Goal: Navigation & Orientation: Understand site structure

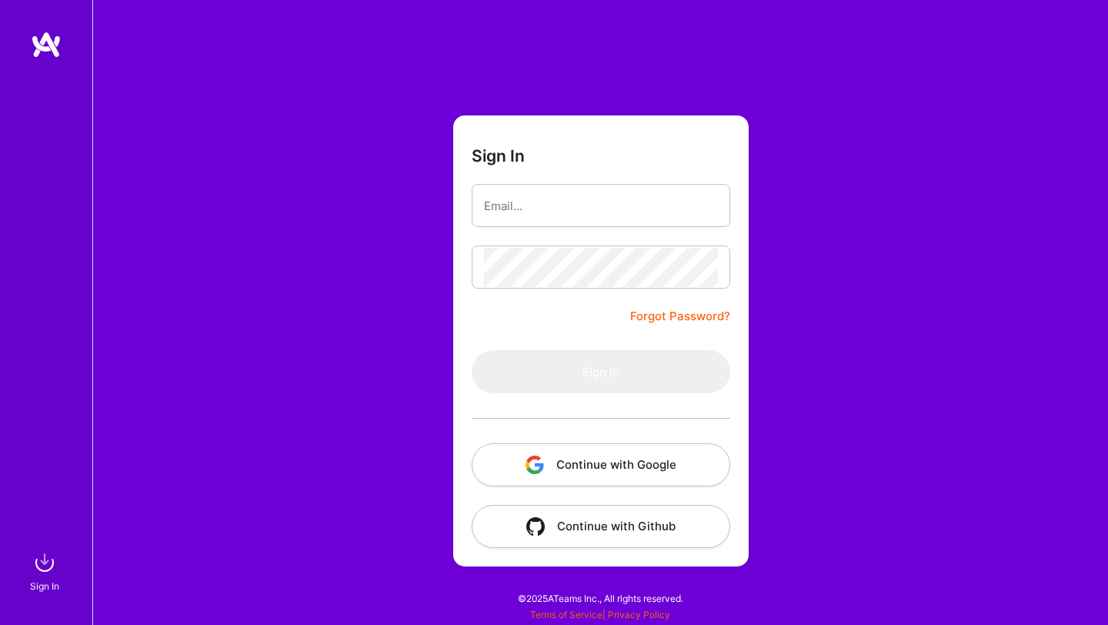
click at [561, 446] on button "Continue with Google" at bounding box center [601, 464] width 259 height 43
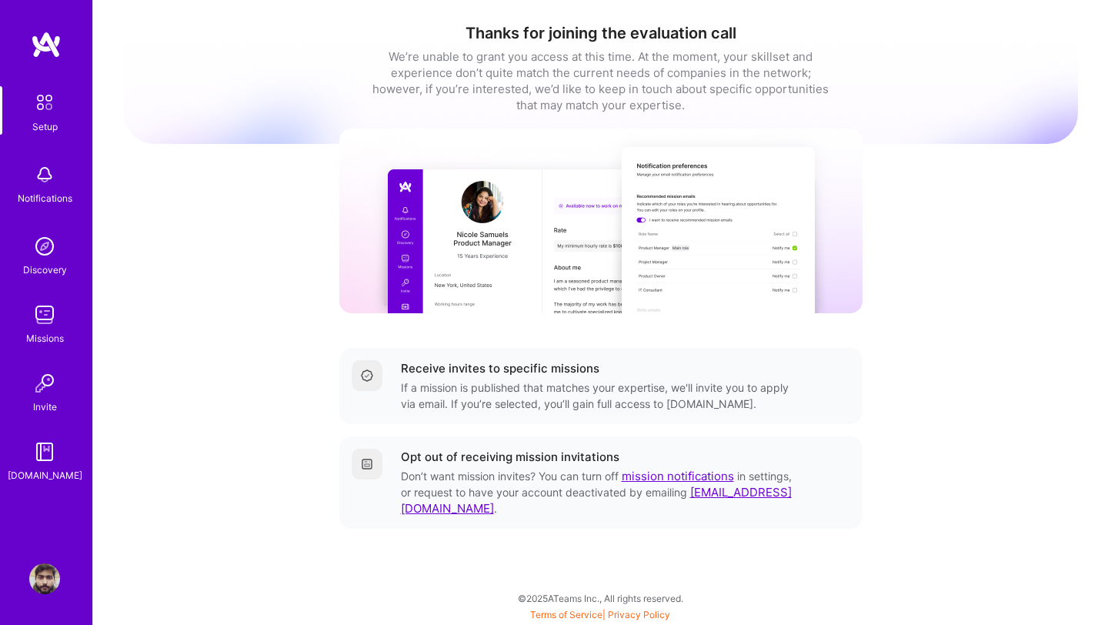
click at [42, 166] on img at bounding box center [44, 174] width 31 height 31
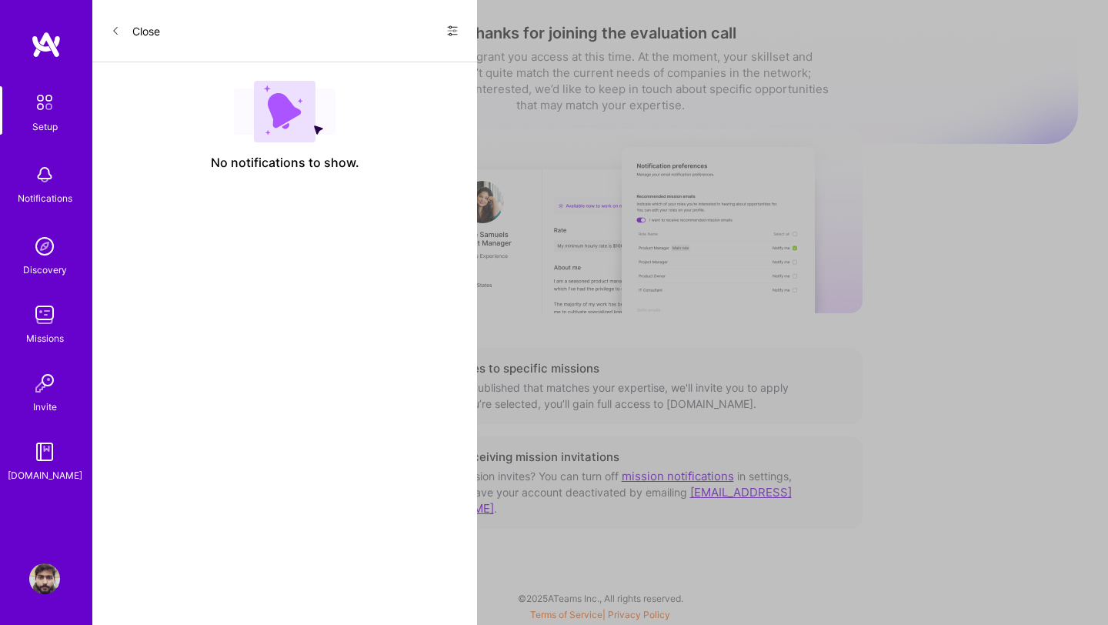
click at [35, 116] on img at bounding box center [44, 102] width 32 height 32
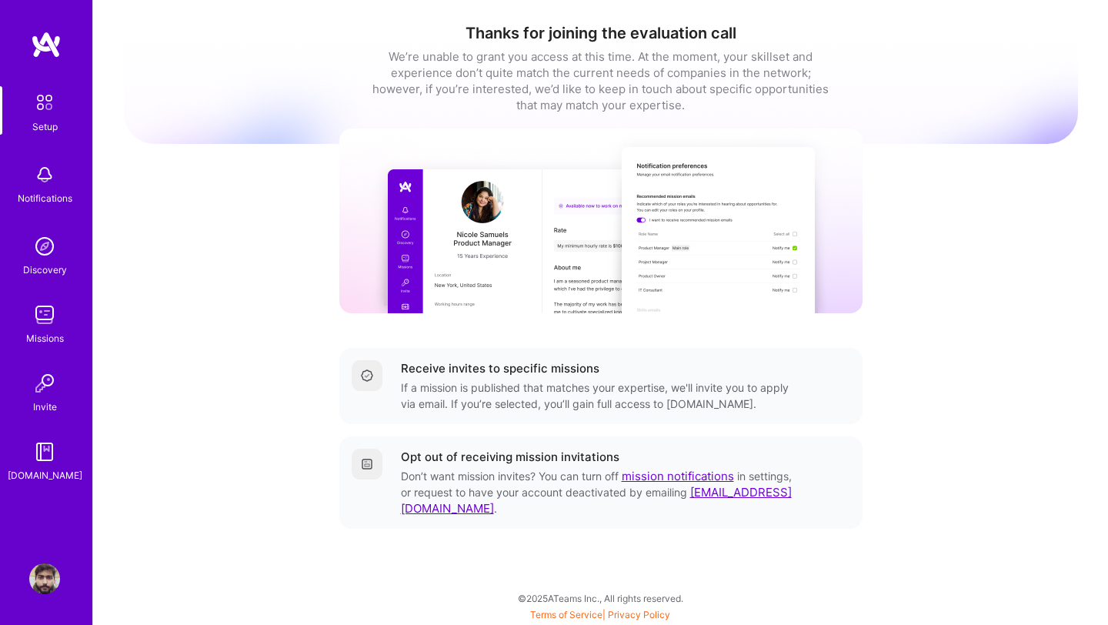
click at [46, 114] on img at bounding box center [44, 102] width 32 height 32
click at [45, 251] on img at bounding box center [44, 246] width 31 height 31
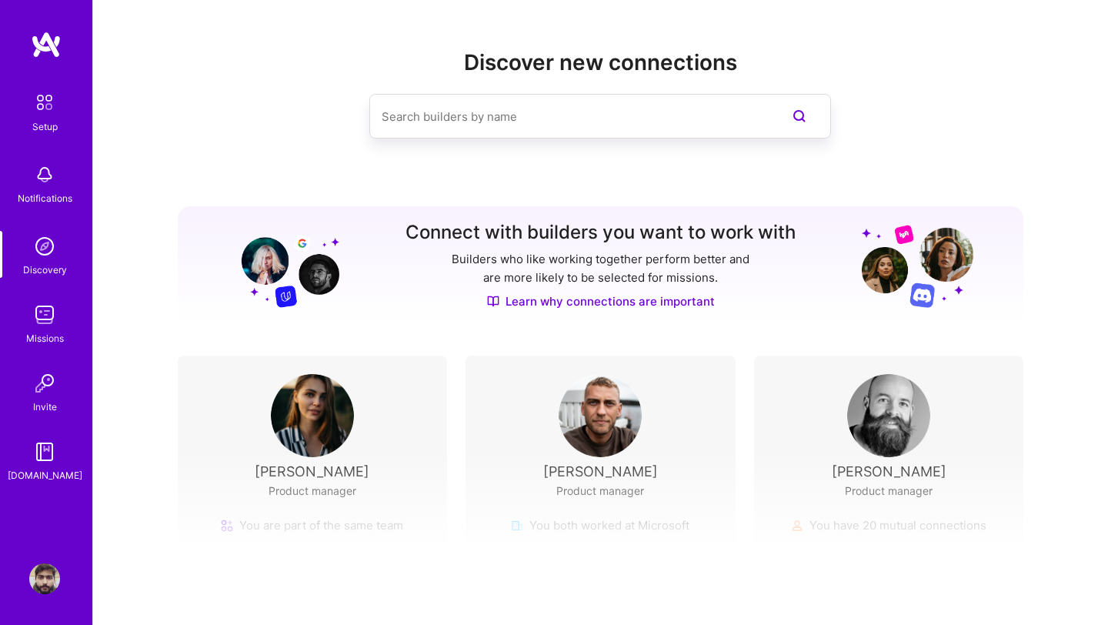
click at [46, 100] on img at bounding box center [44, 102] width 32 height 32
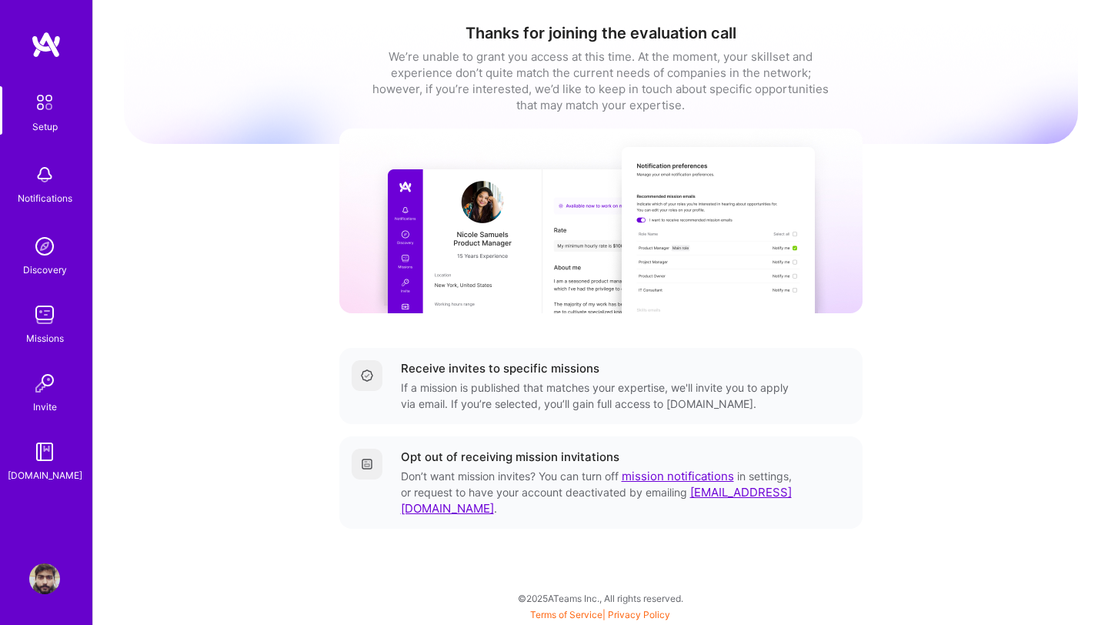
click at [46, 179] on img at bounding box center [44, 174] width 31 height 31
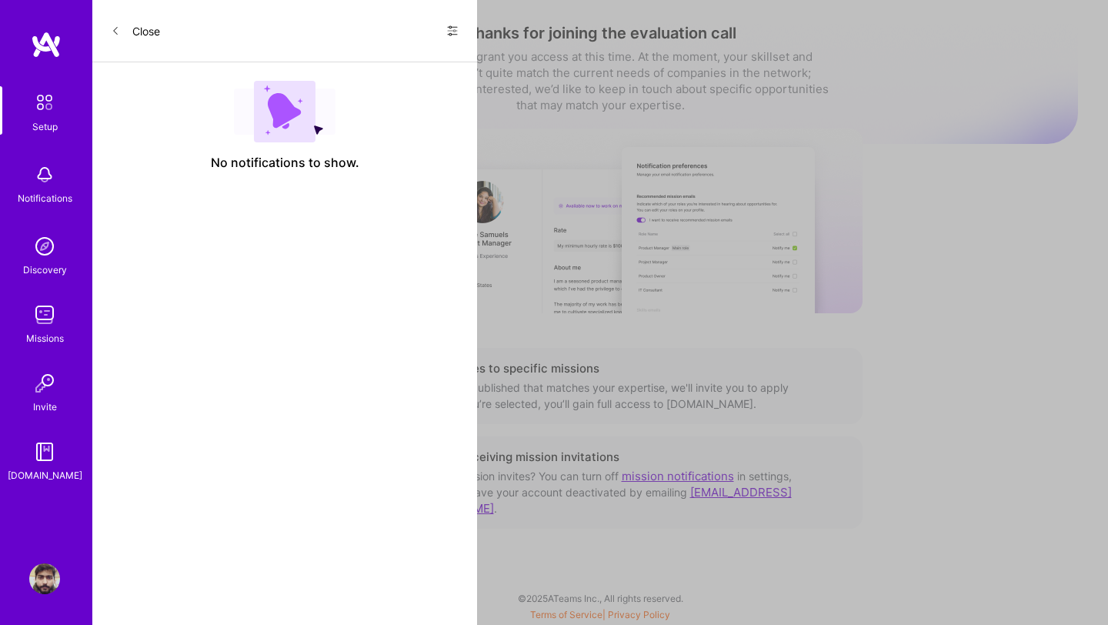
click at [38, 37] on img at bounding box center [46, 45] width 31 height 28
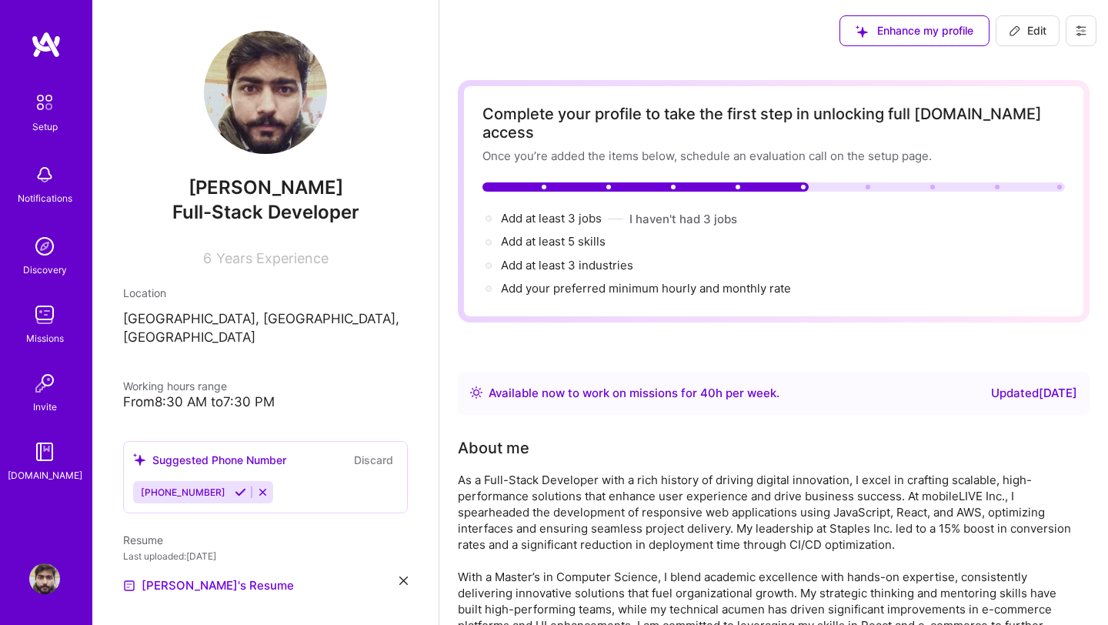
click at [48, 259] on img at bounding box center [44, 246] width 31 height 31
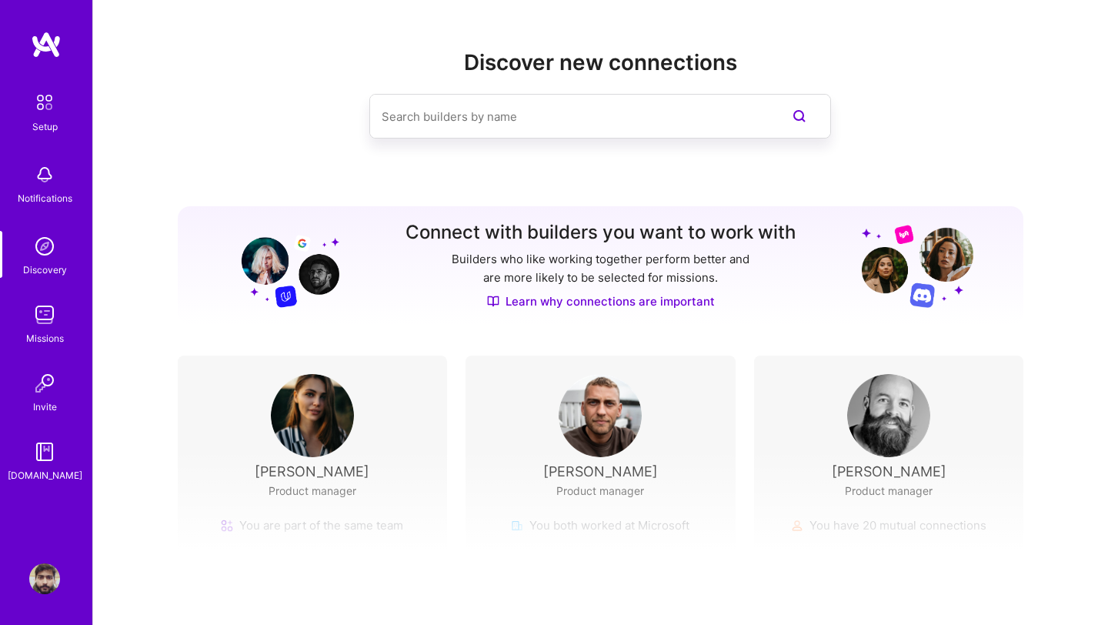
click at [47, 309] on img at bounding box center [44, 314] width 31 height 31
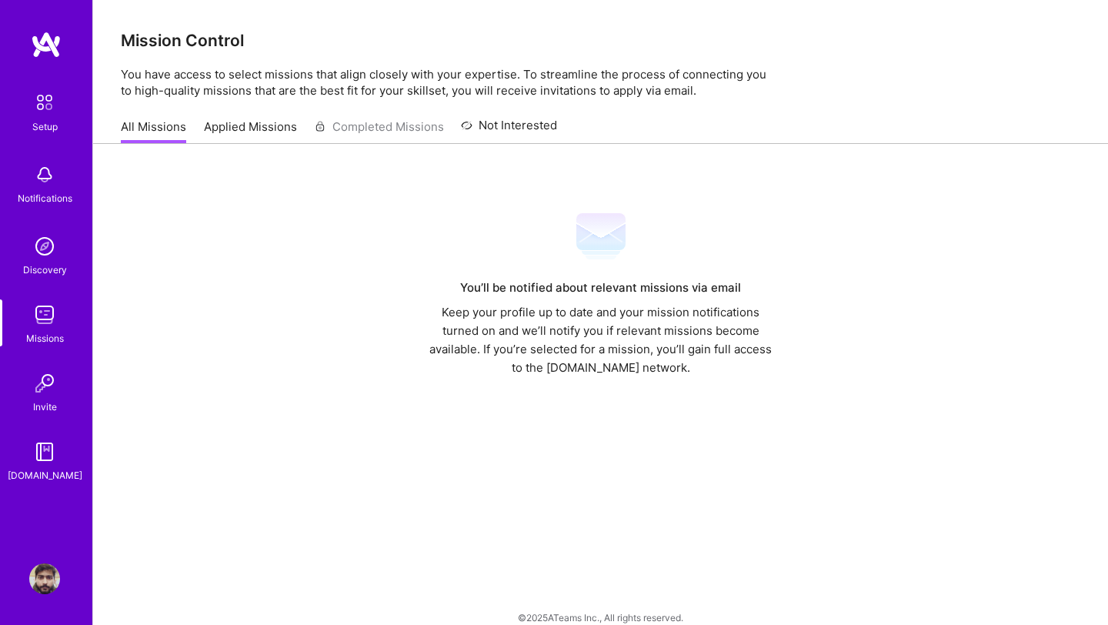
click at [225, 119] on link "Applied Missions" at bounding box center [250, 131] width 93 height 25
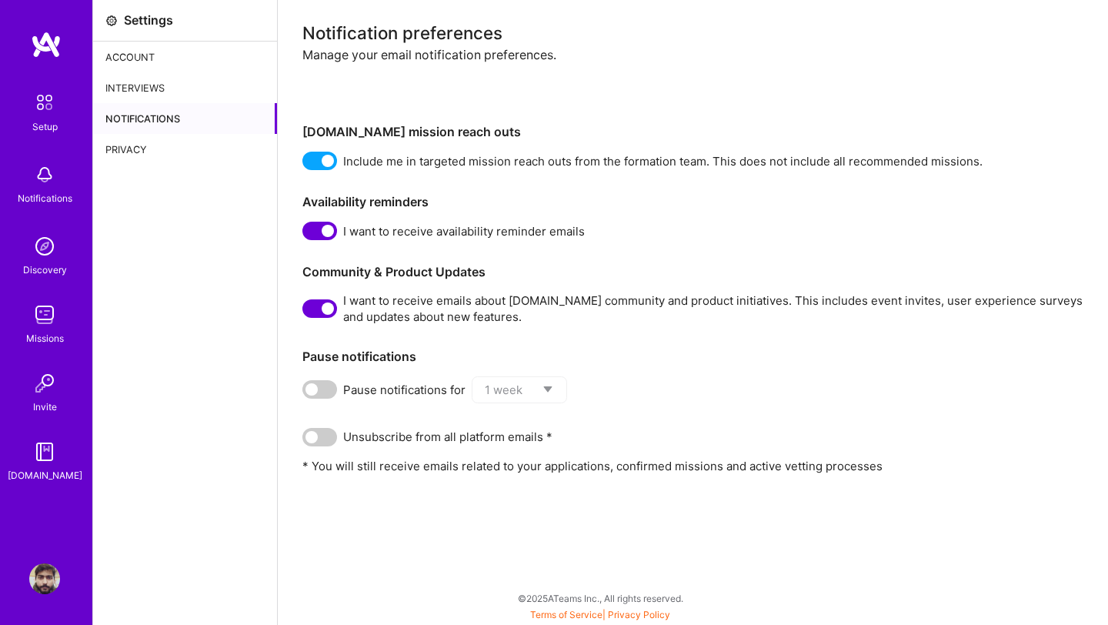
click at [154, 65] on div "Account" at bounding box center [185, 57] width 184 height 31
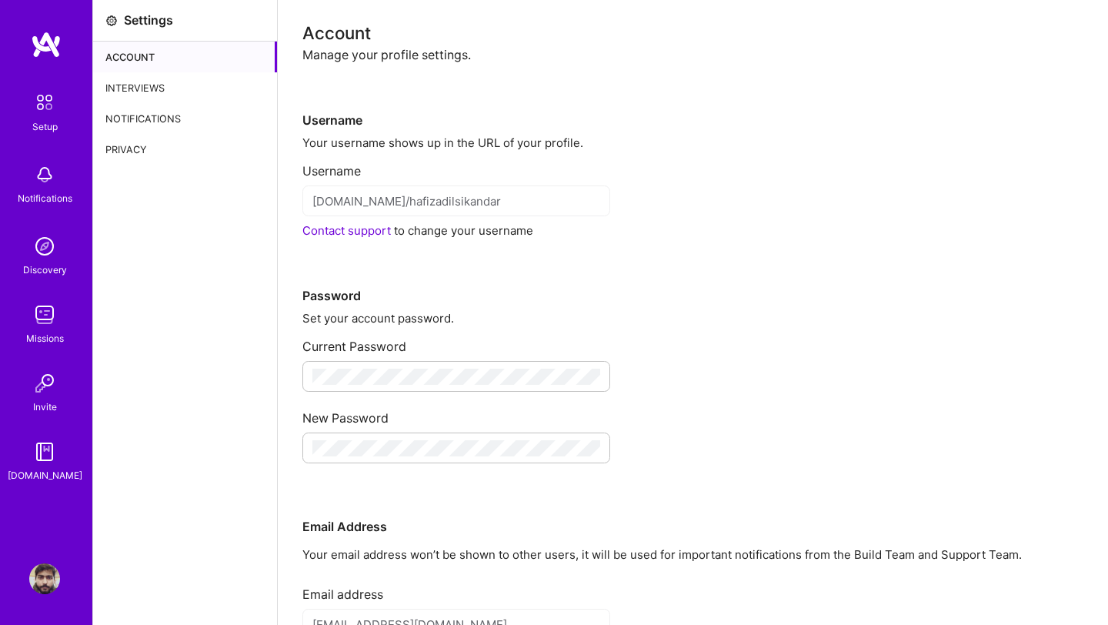
click at [151, 98] on div "Interviews" at bounding box center [185, 87] width 184 height 31
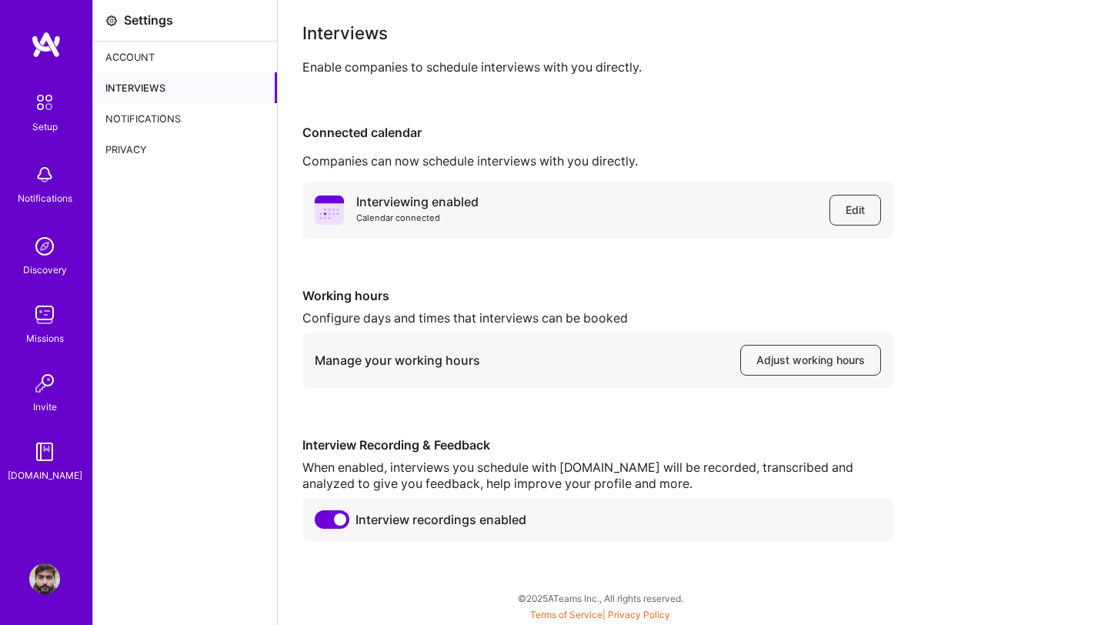
click at [148, 123] on div "Notifications" at bounding box center [185, 118] width 184 height 31
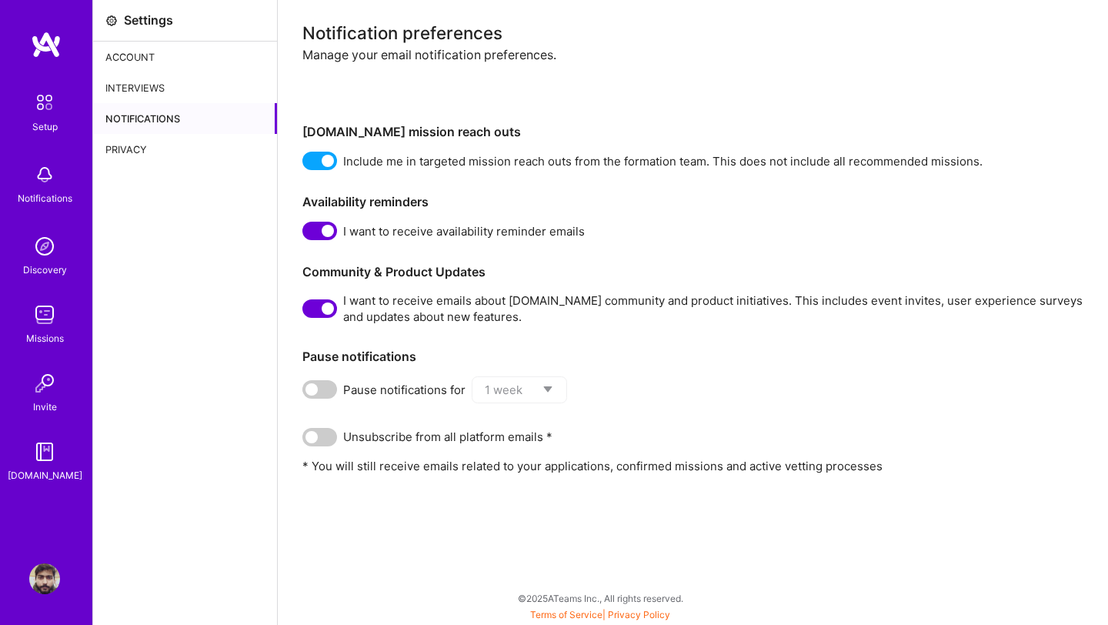
click at [135, 162] on div "Privacy" at bounding box center [185, 149] width 184 height 31
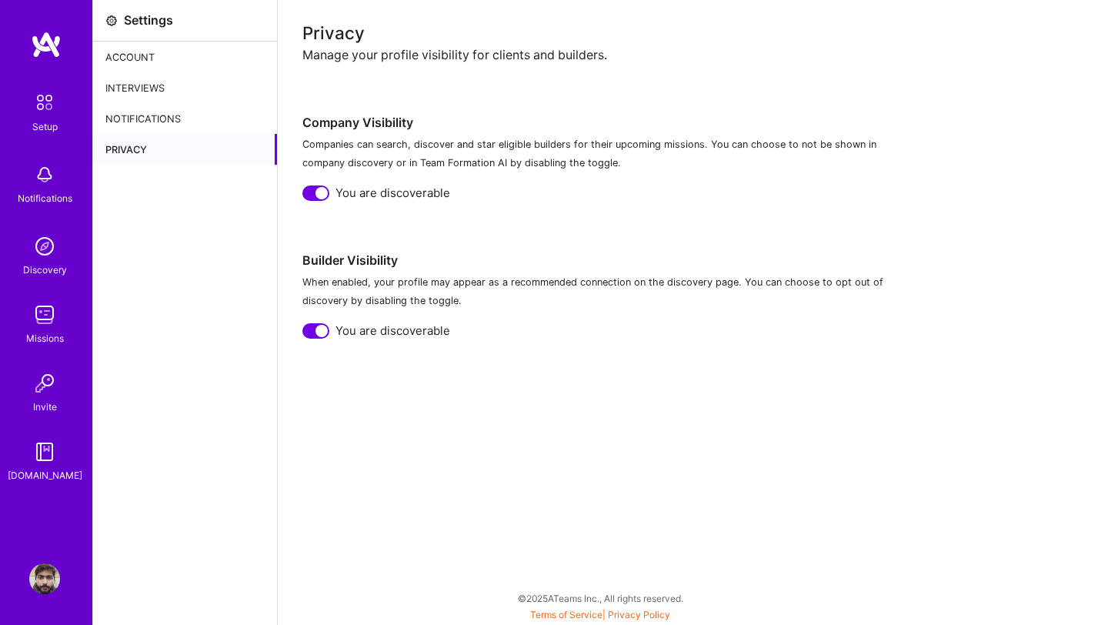
click at [52, 129] on div "Setup" at bounding box center [44, 127] width 25 height 16
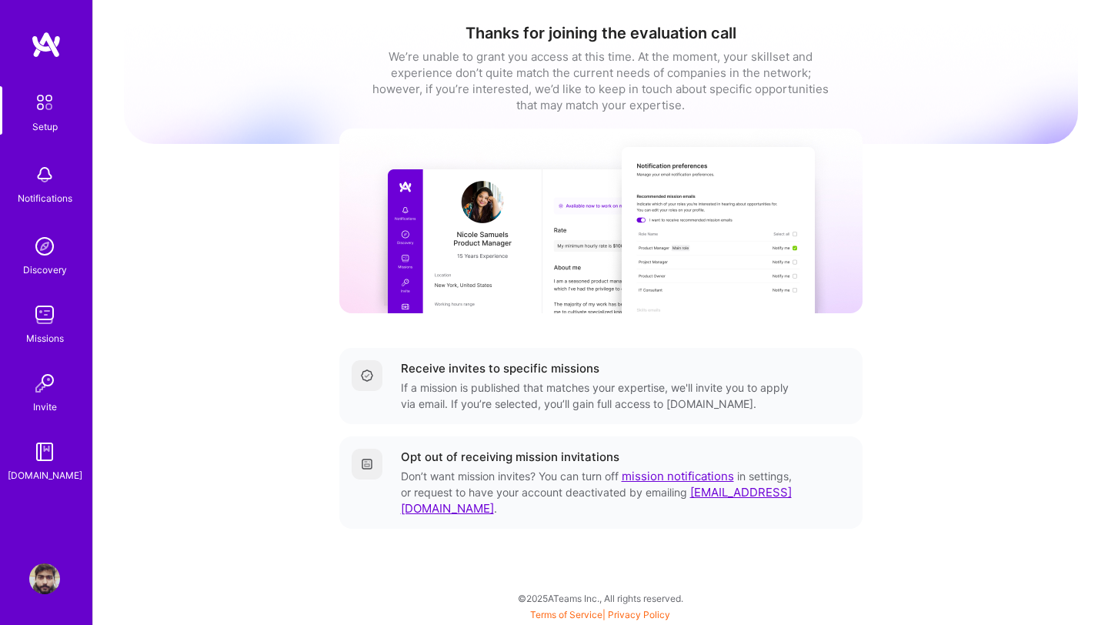
click at [85, 194] on div "Notifications" at bounding box center [44, 182] width 95 height 53
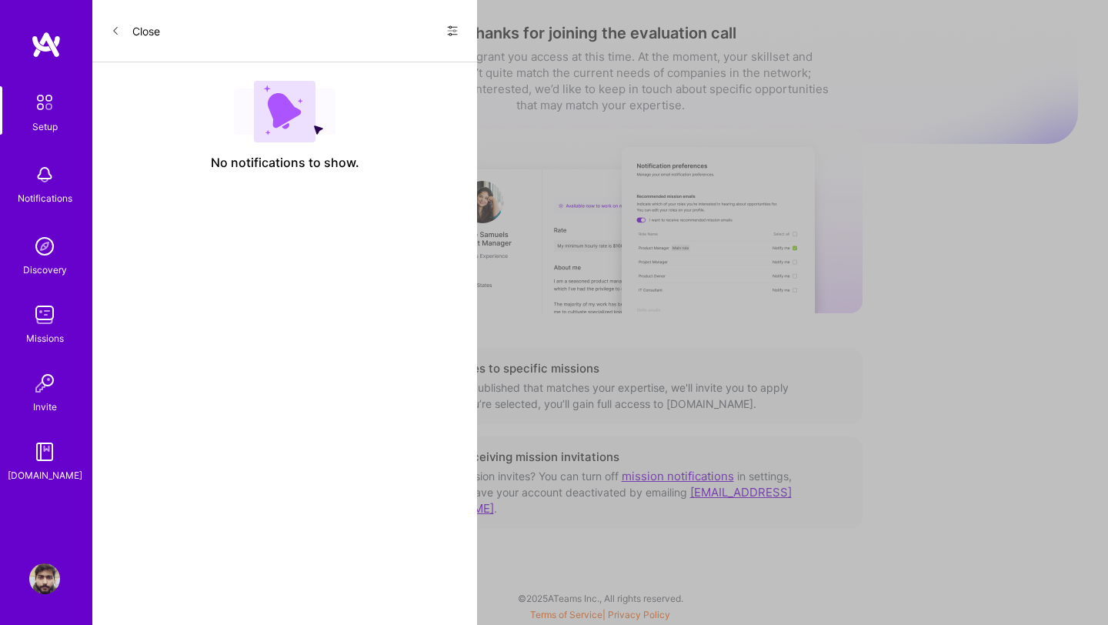
click at [53, 231] on img at bounding box center [44, 246] width 31 height 31
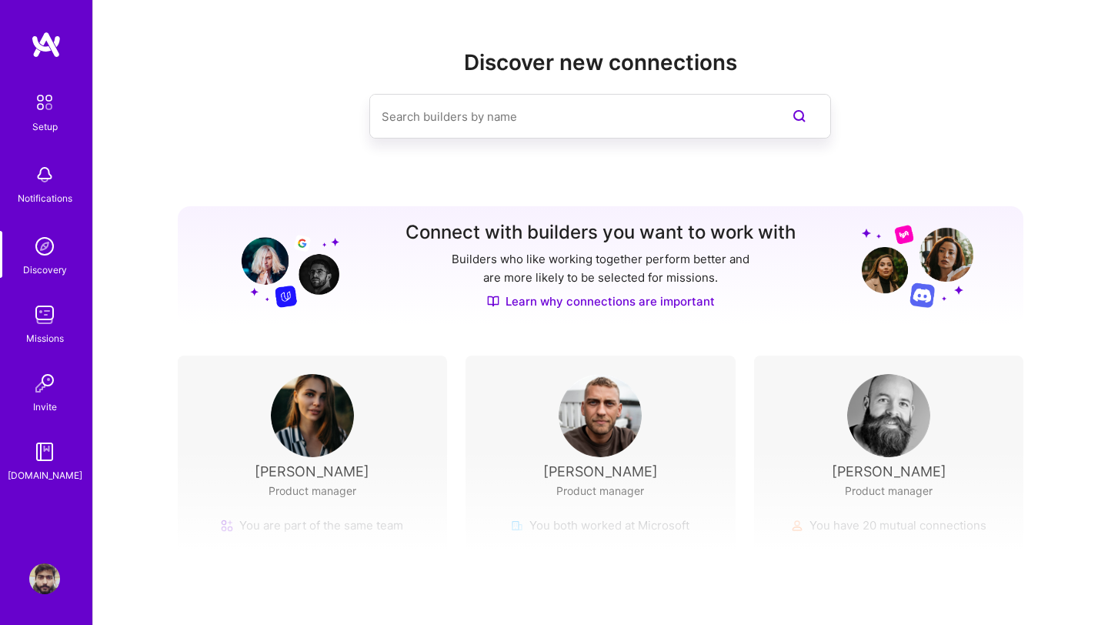
click at [57, 438] on img at bounding box center [44, 451] width 31 height 31
